Goal: Navigation & Orientation: Go to known website

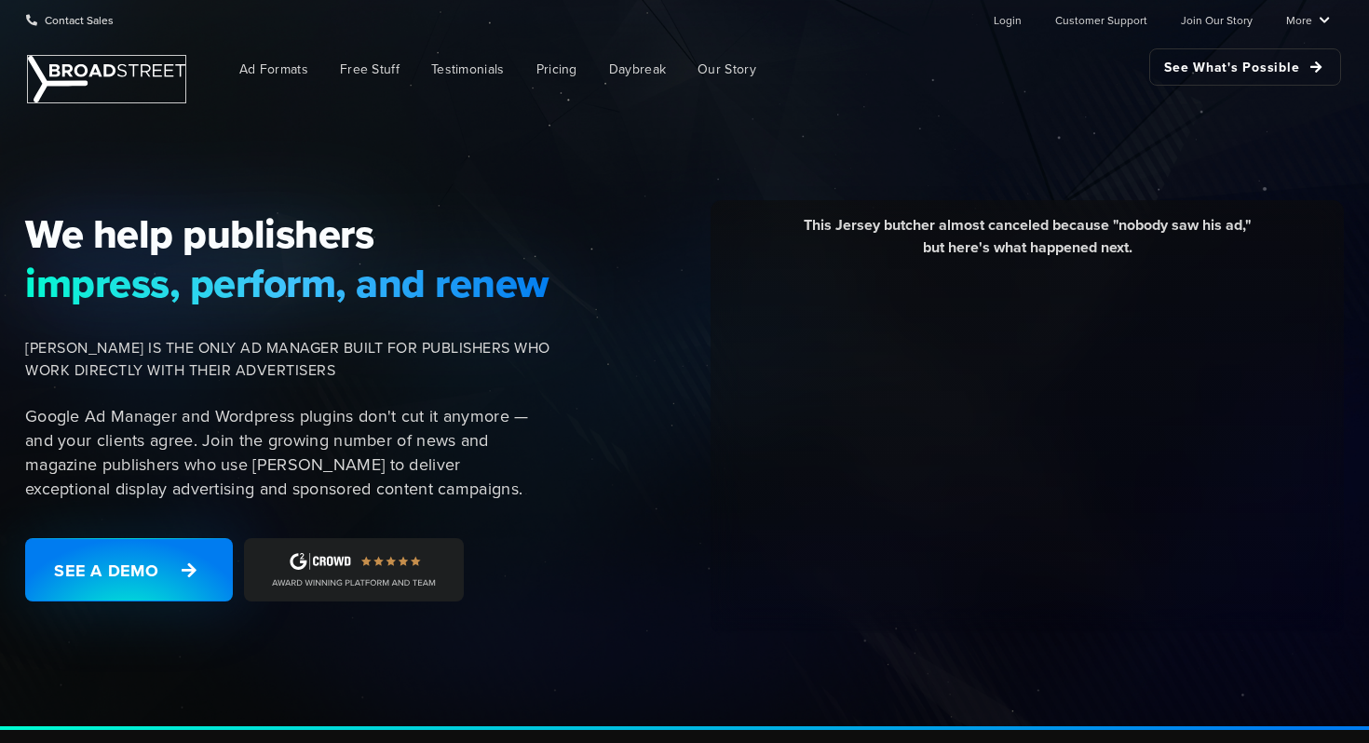
click at [65, 71] on img at bounding box center [106, 79] width 157 height 47
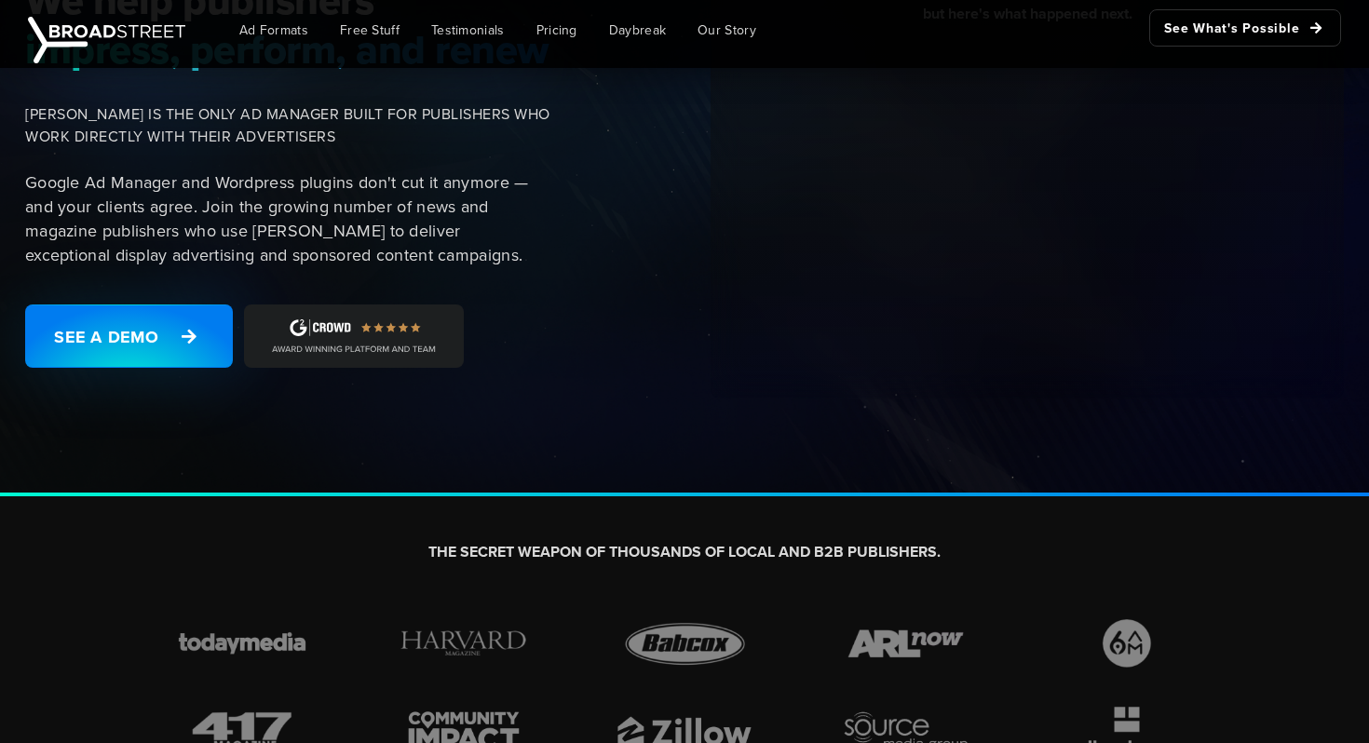
scroll to position [415, 0]
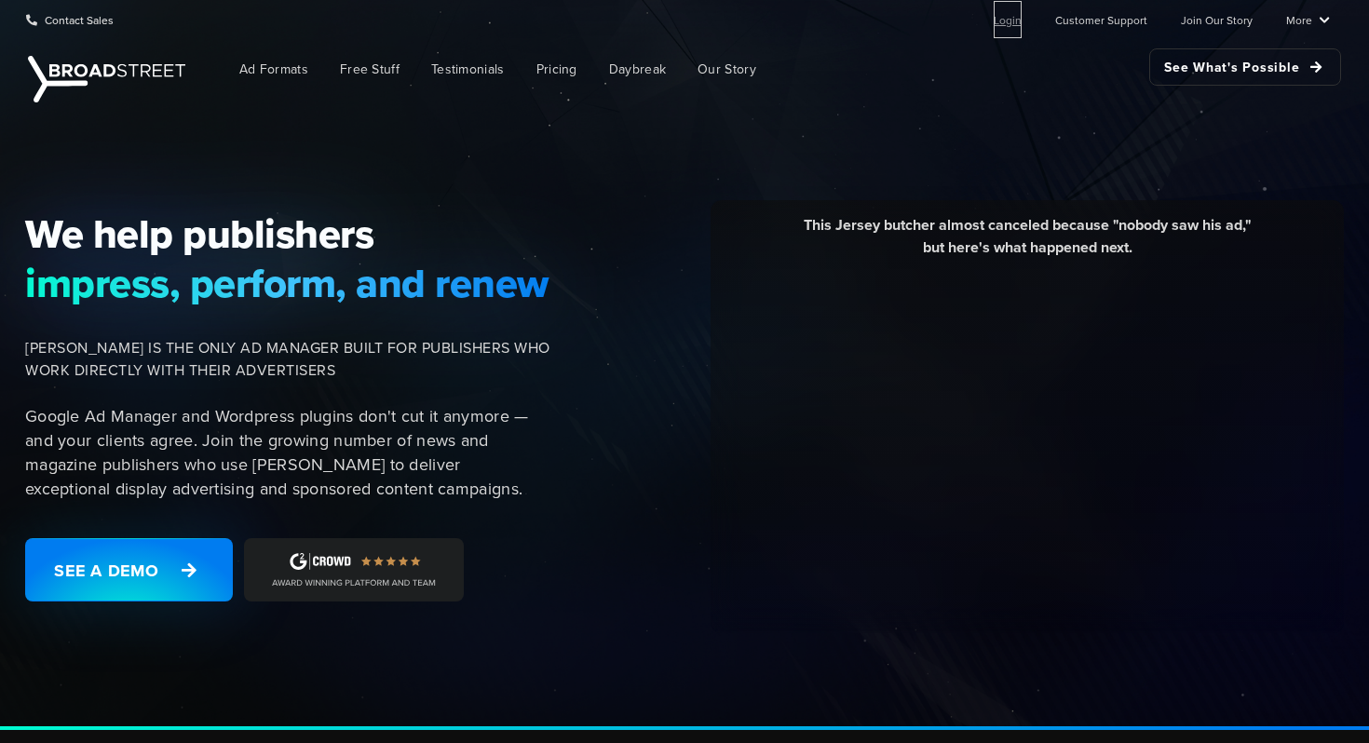
click at [1017, 19] on link "Login" at bounding box center [1007, 19] width 28 height 37
